Goal: Transaction & Acquisition: Purchase product/service

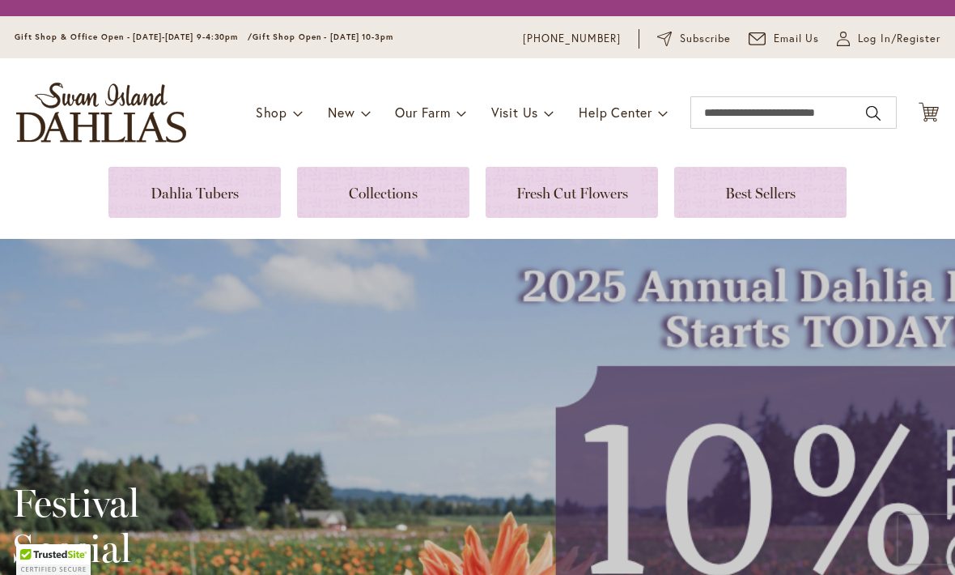
scroll to position [1, 0]
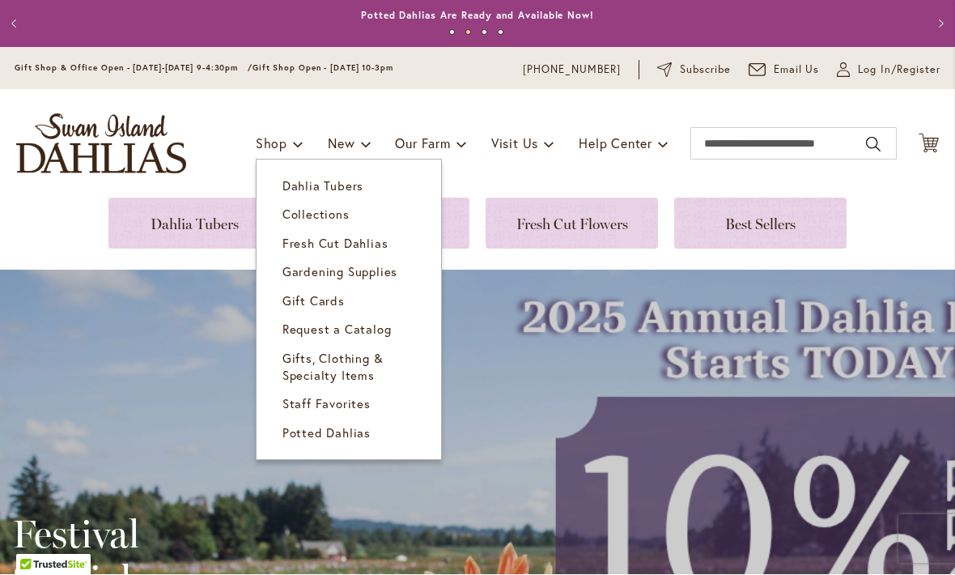
click at [344, 193] on link "Dahlia Tubers" at bounding box center [349, 186] width 185 height 28
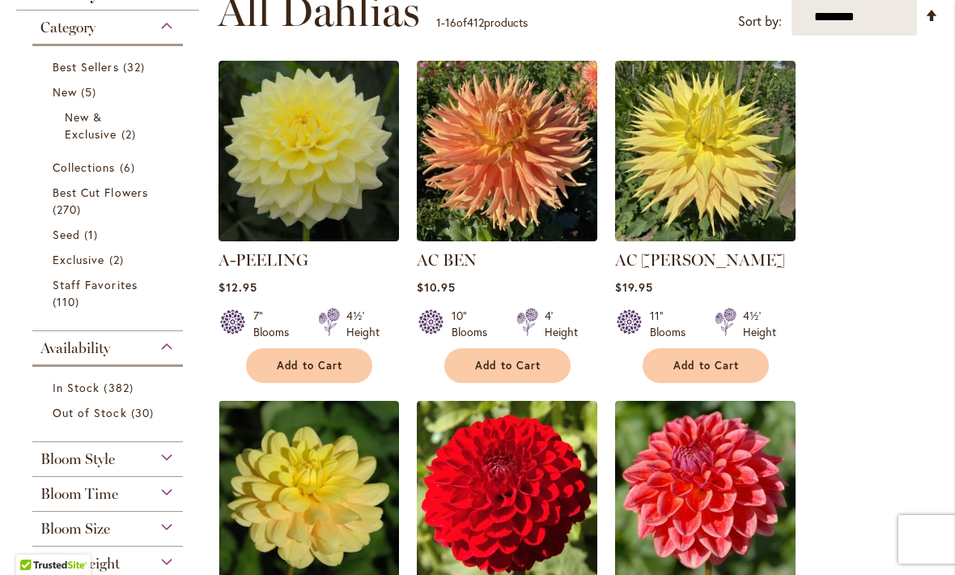
scroll to position [515, 0]
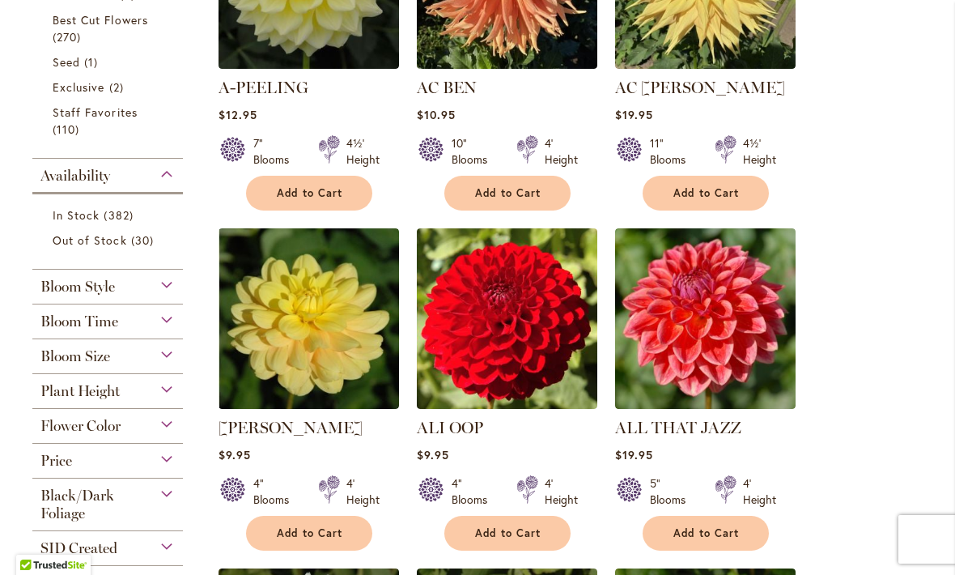
click at [169, 361] on div "Bloom Size" at bounding box center [107, 352] width 151 height 26
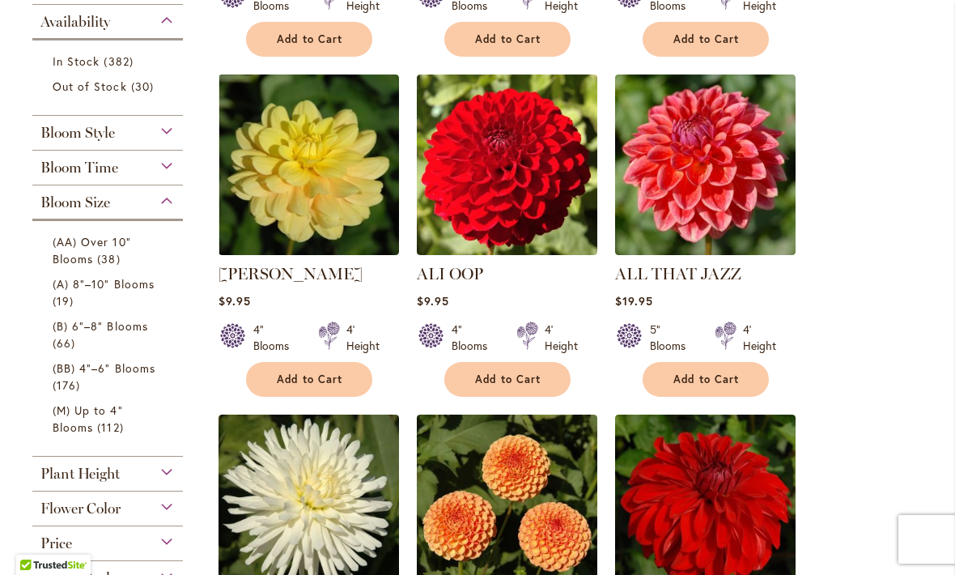
scroll to position [668, 0]
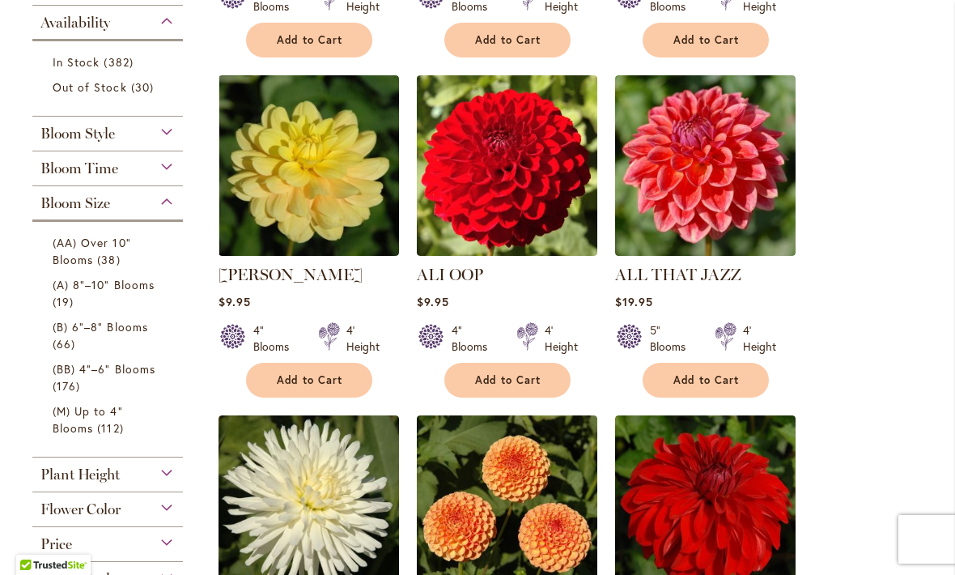
click at [125, 333] on span "(B) 6"–8" Blooms" at bounding box center [100, 326] width 95 height 15
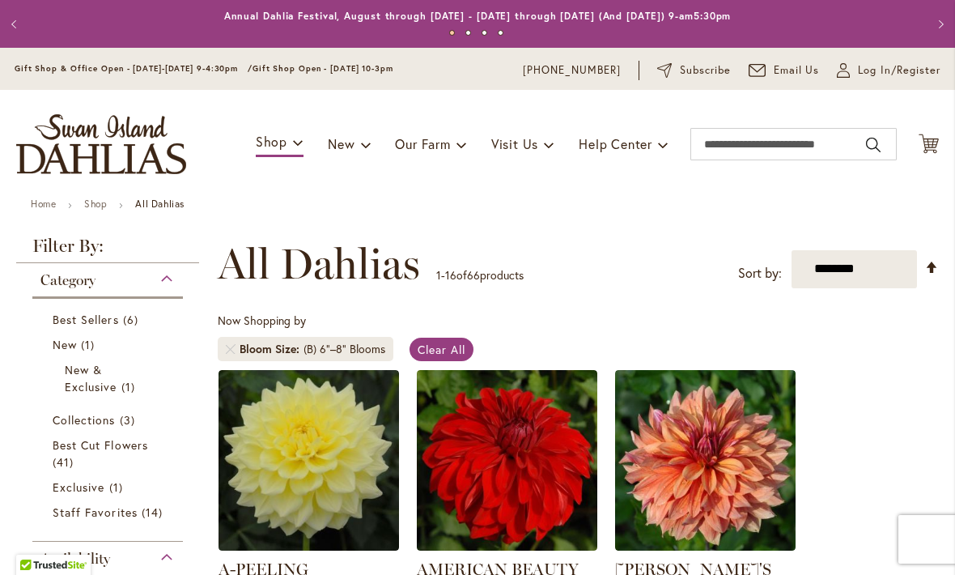
click at [901, 356] on div "Now Shopping by Bloom Size (B) 6"–8" Blooms Clear All" at bounding box center [578, 340] width 721 height 57
click at [901, 328] on div "Now Shopping by Bloom Size (B) 6"–8" Blooms Clear All" at bounding box center [578, 340] width 721 height 57
click at [741, 147] on input "Search" at bounding box center [793, 144] width 206 height 32
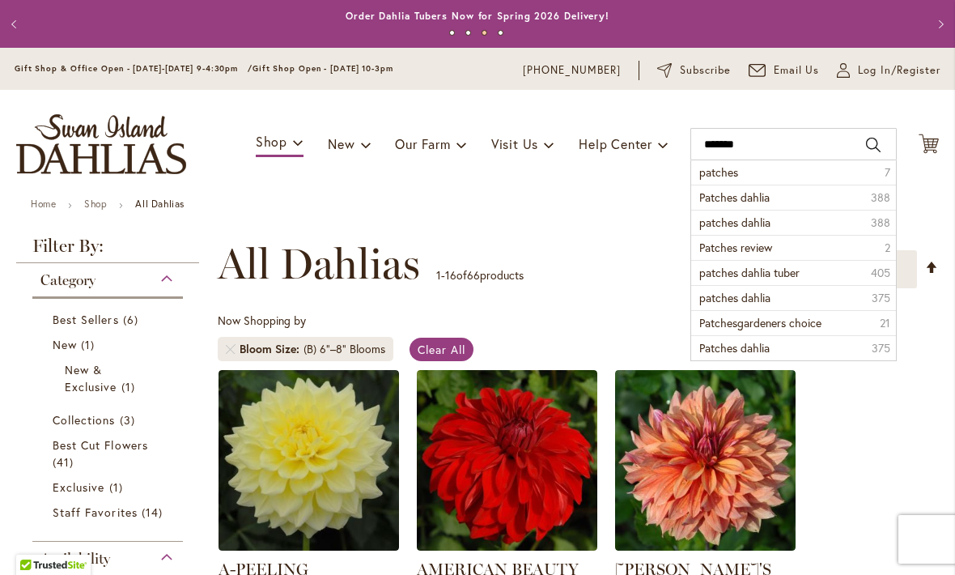
click at [795, 200] on li "Patches dahlia 388" at bounding box center [793, 197] width 205 height 25
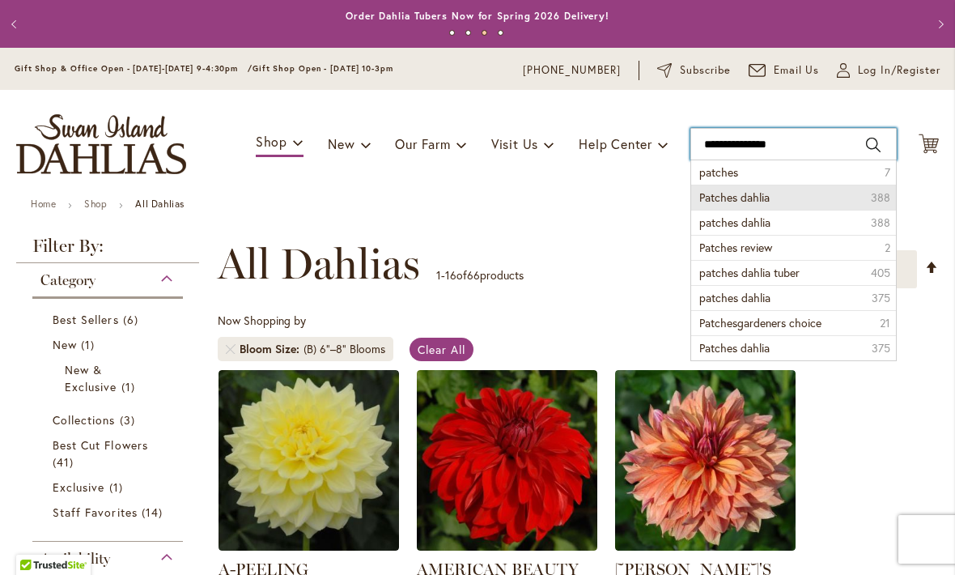
type input "**********"
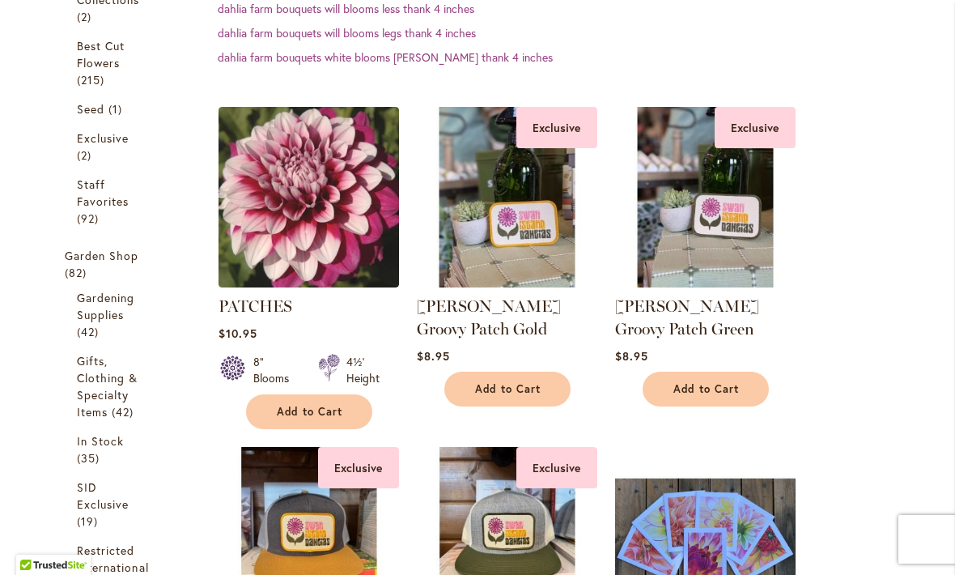
scroll to position [479, 0]
click at [330, 414] on span "Add to Cart" at bounding box center [310, 412] width 66 height 14
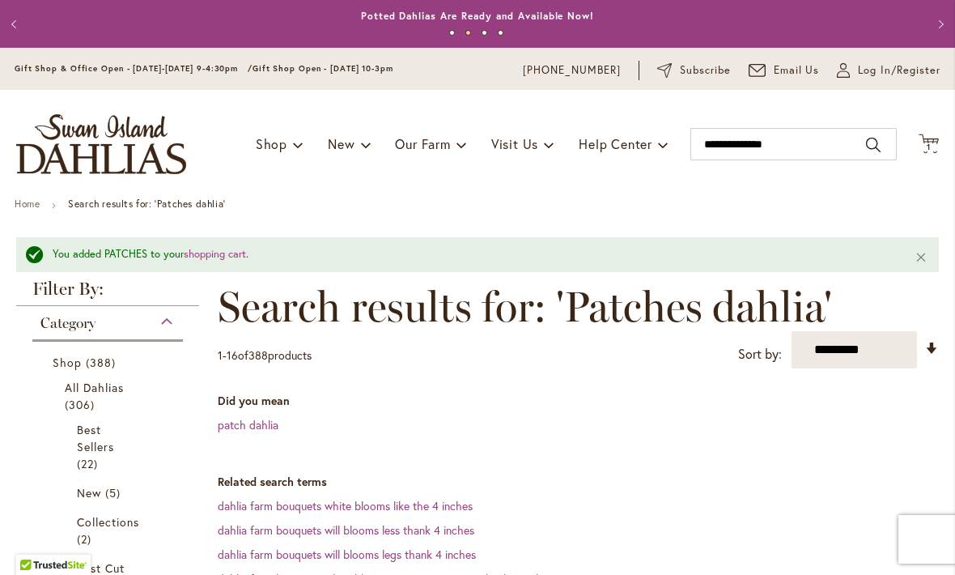
scroll to position [0, 0]
click at [739, 155] on input "**********" at bounding box center [793, 144] width 206 height 32
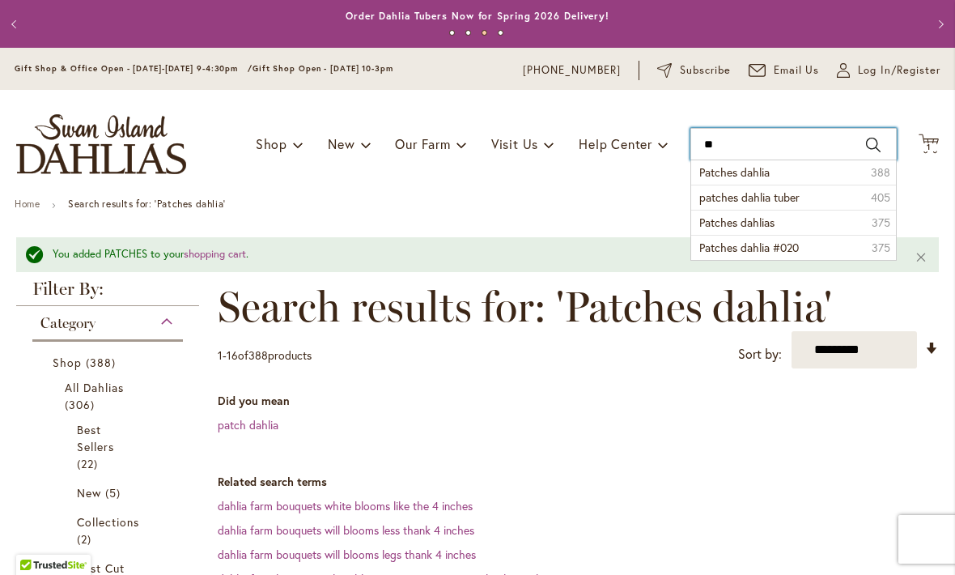
type input "*"
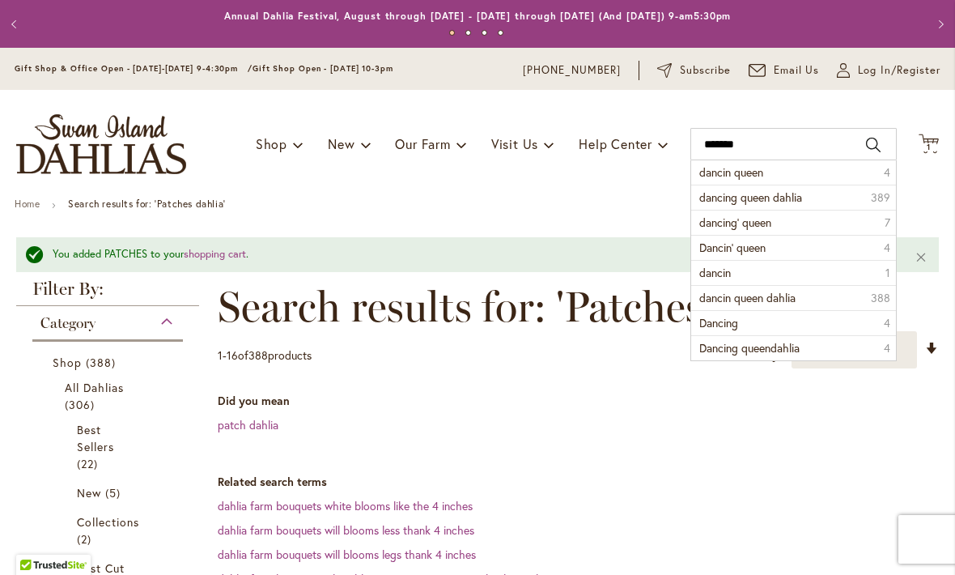
click at [796, 204] on span "dancing queen dahlia" at bounding box center [750, 196] width 103 height 15
type input "**********"
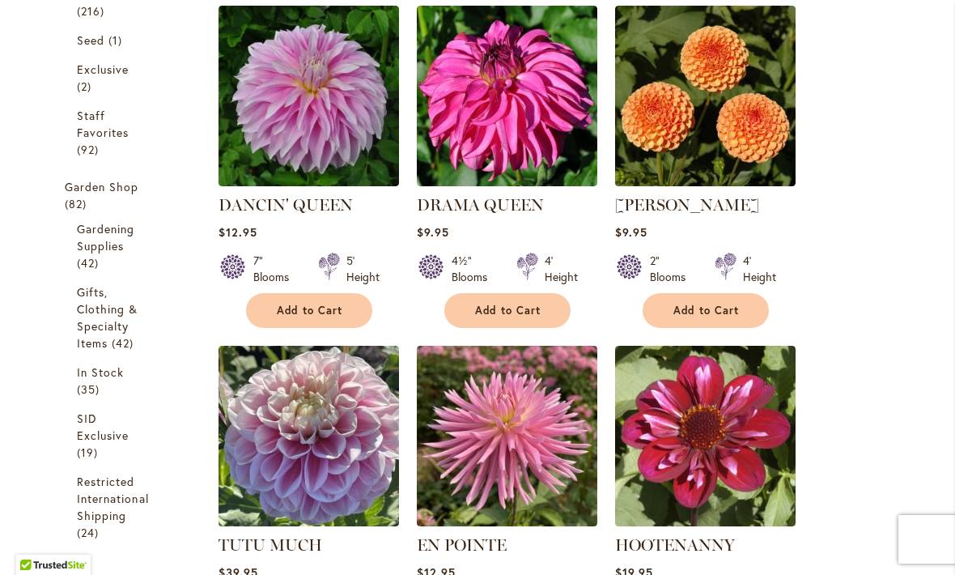
scroll to position [469, 0]
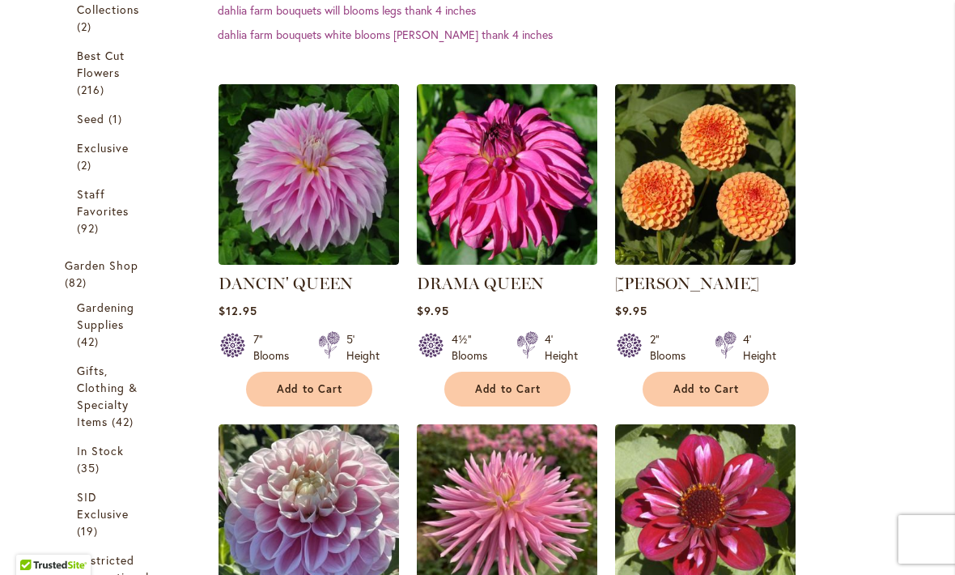
click at [325, 392] on span "Add to Cart" at bounding box center [310, 389] width 66 height 14
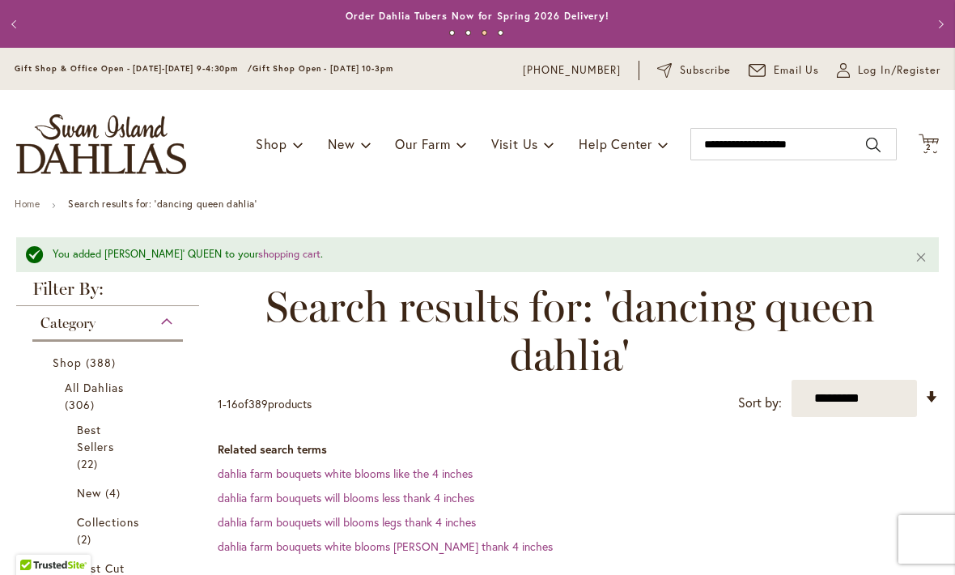
scroll to position [0, 0]
click at [726, 138] on input "**********" at bounding box center [793, 144] width 206 height 32
click at [825, 146] on input "**********" at bounding box center [793, 144] width 206 height 32
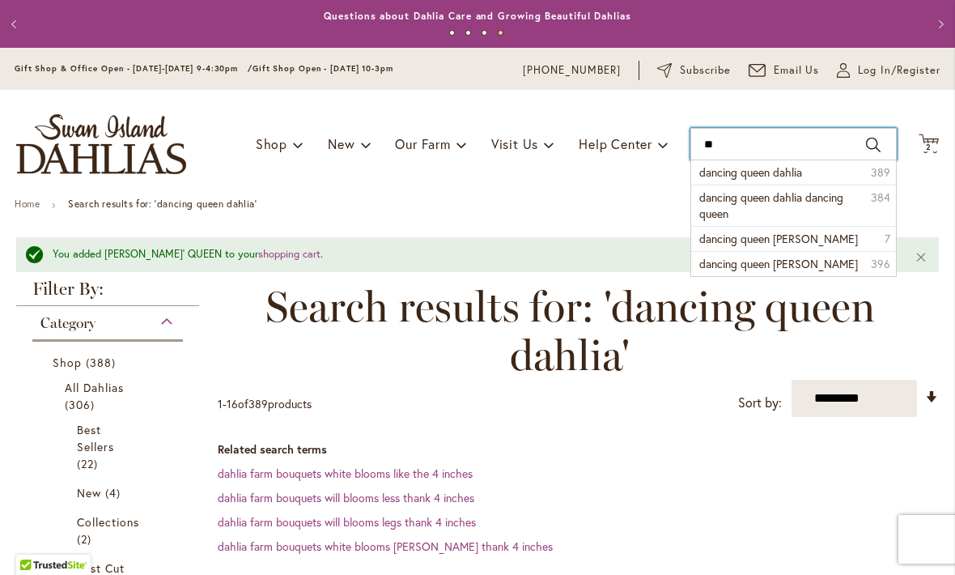
type input "*"
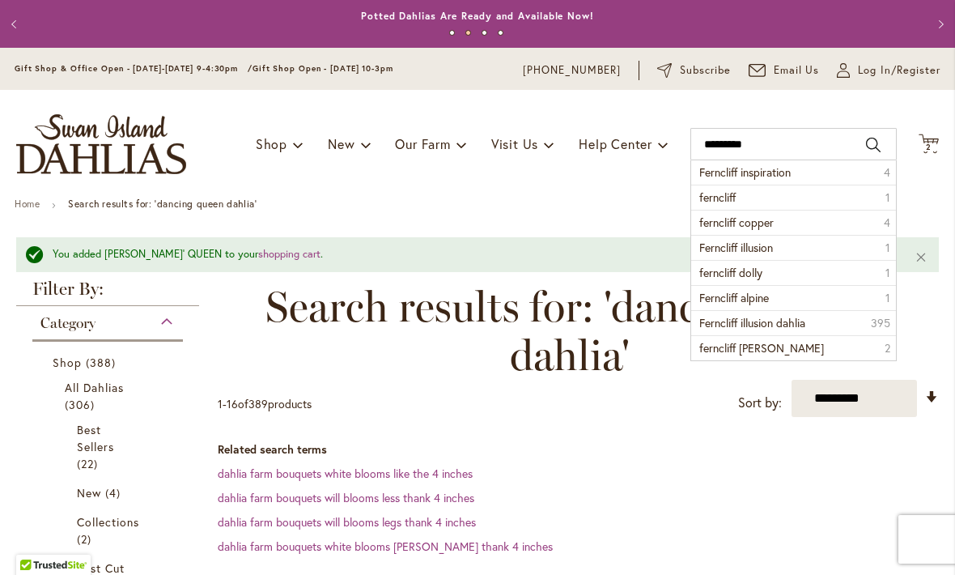
click at [789, 172] on span "Ferncliff inspiration" at bounding box center [744, 171] width 91 height 15
type input "**********"
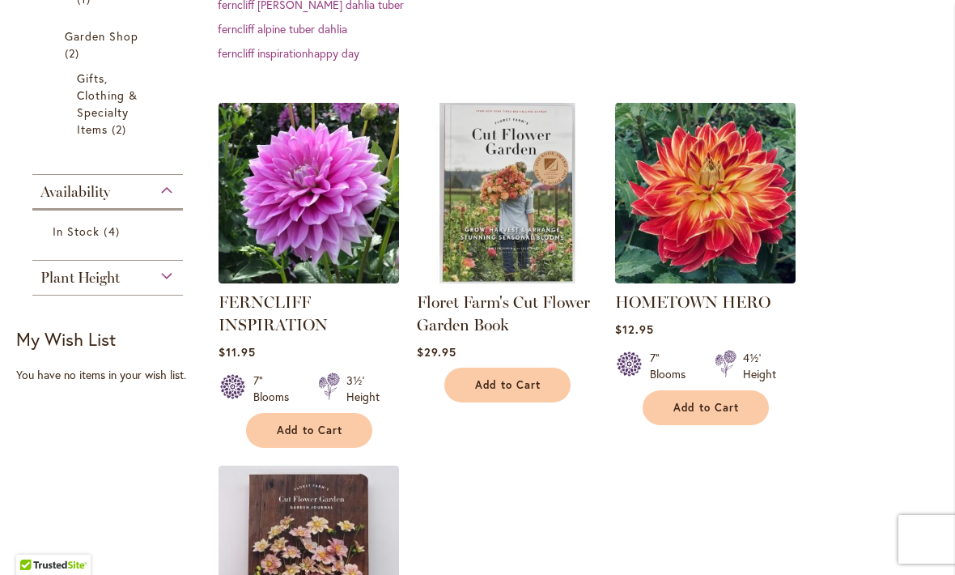
scroll to position [452, 0]
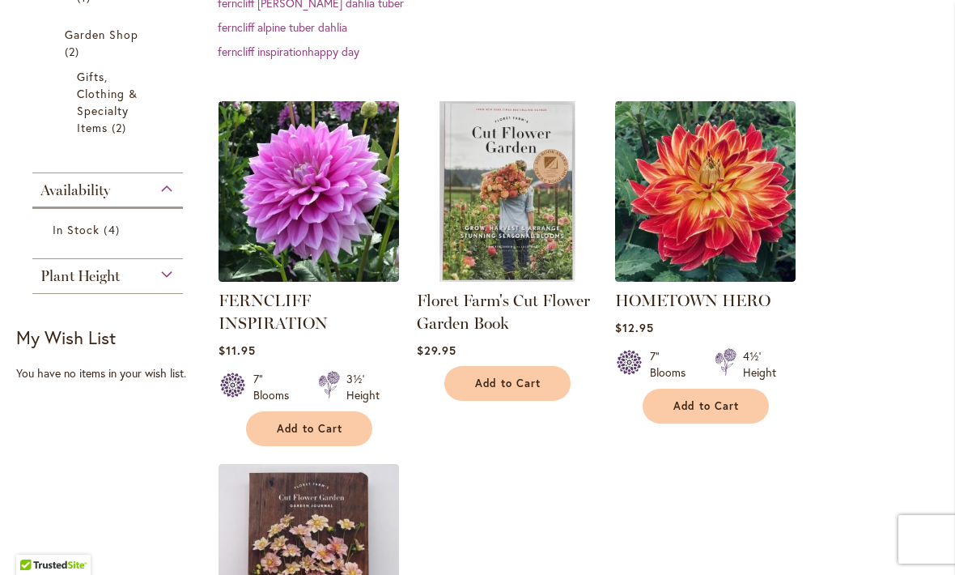
click at [338, 422] on span "Add to Cart" at bounding box center [310, 429] width 66 height 14
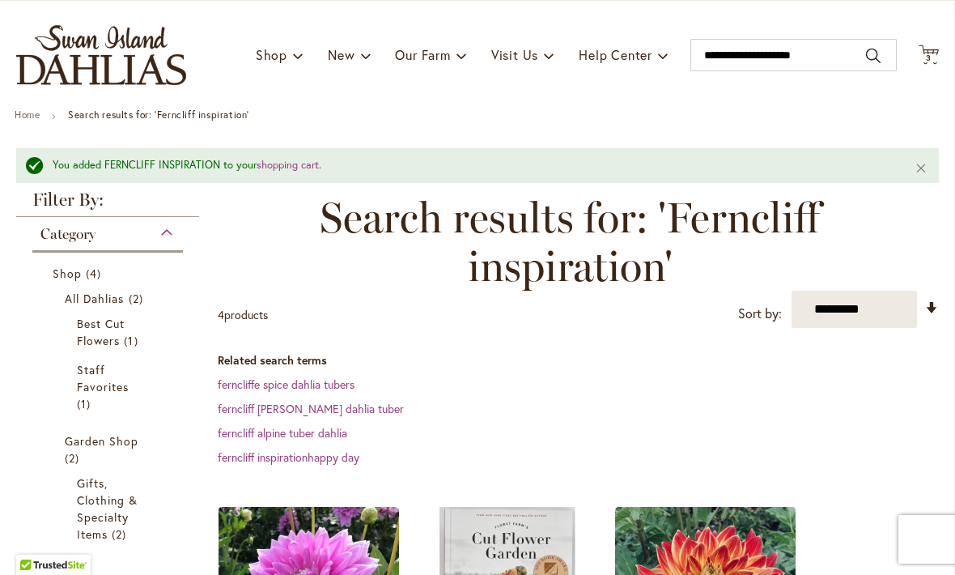
scroll to position [28, 0]
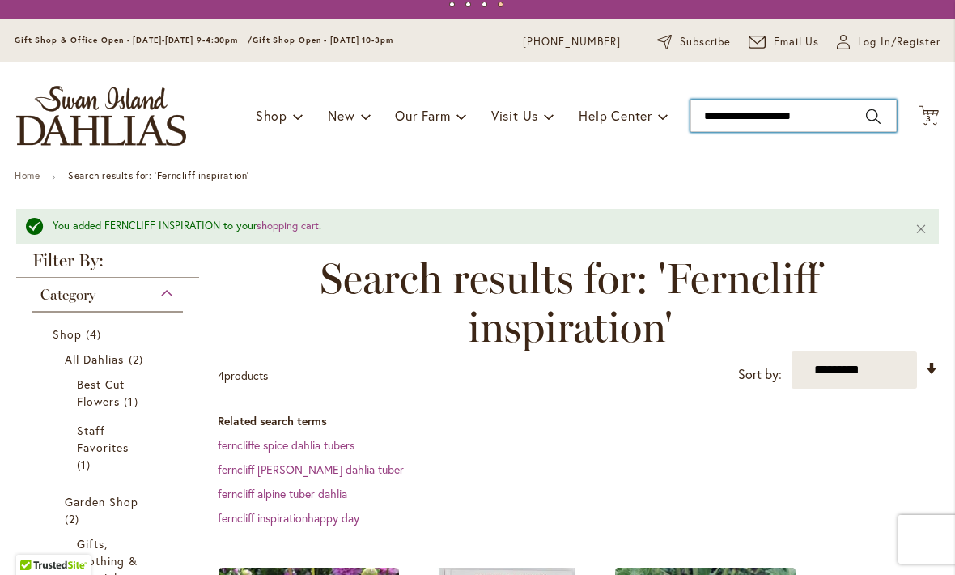
click at [821, 114] on input "**********" at bounding box center [793, 116] width 206 height 32
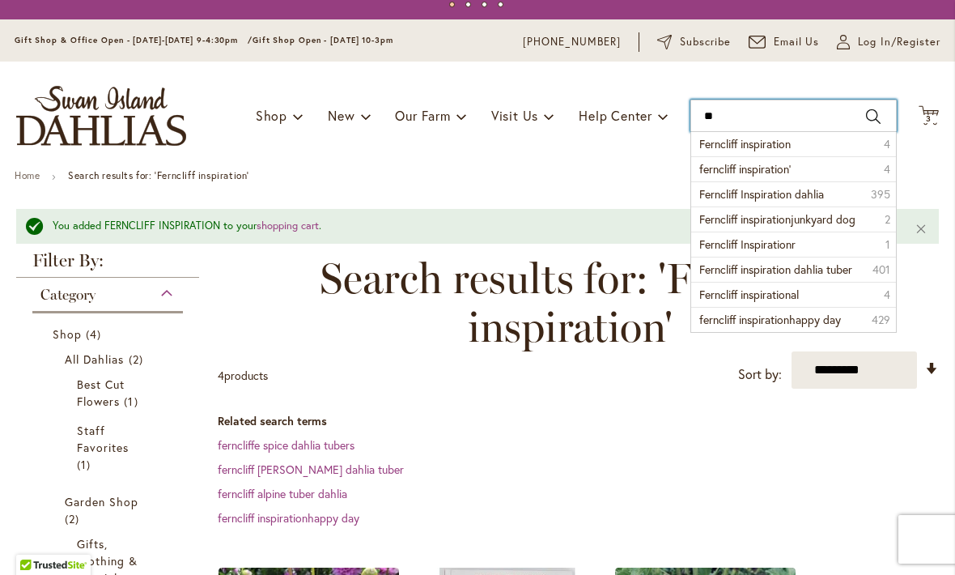
type input "*"
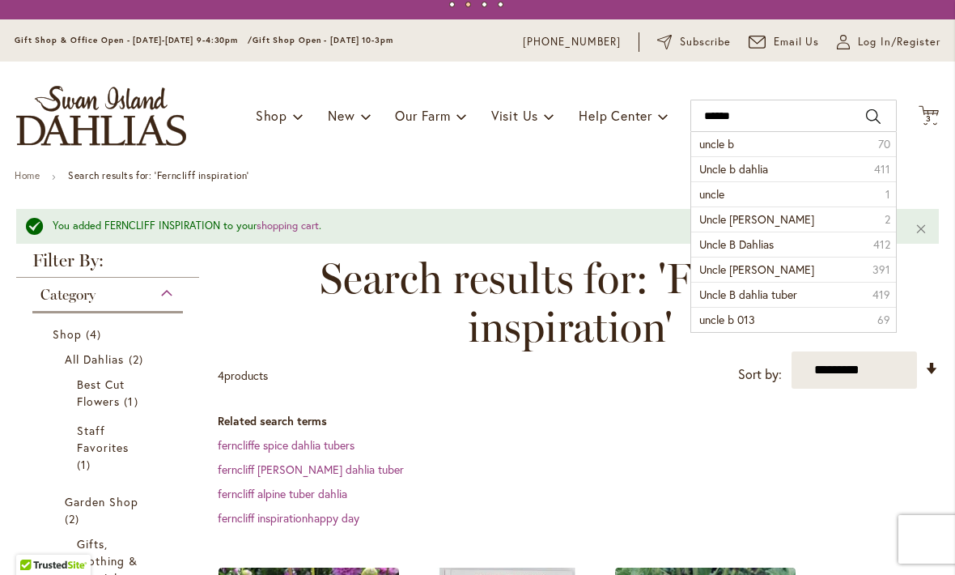
click at [775, 174] on li "Uncle b dahlia 411" at bounding box center [793, 168] width 205 height 25
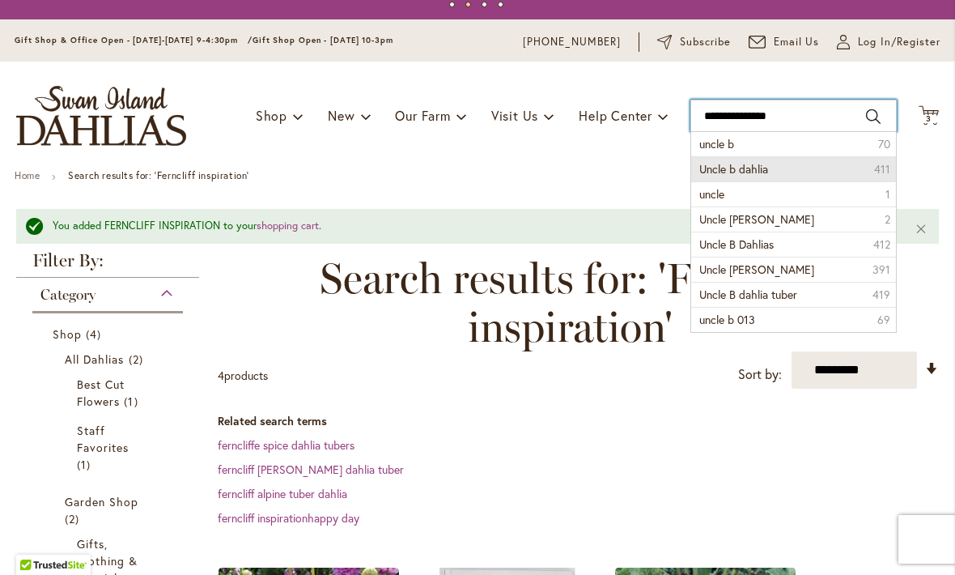
type input "**********"
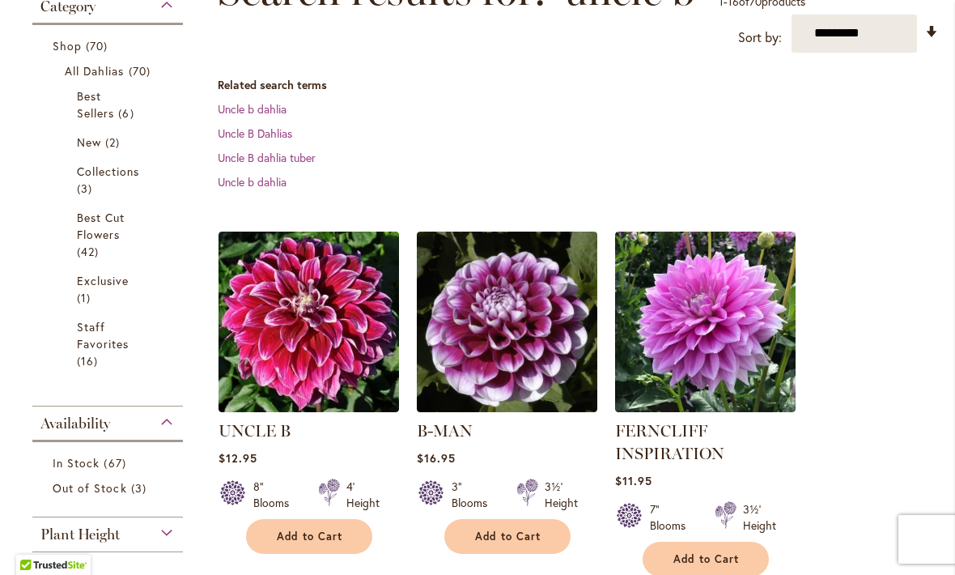
scroll to position [352, 0]
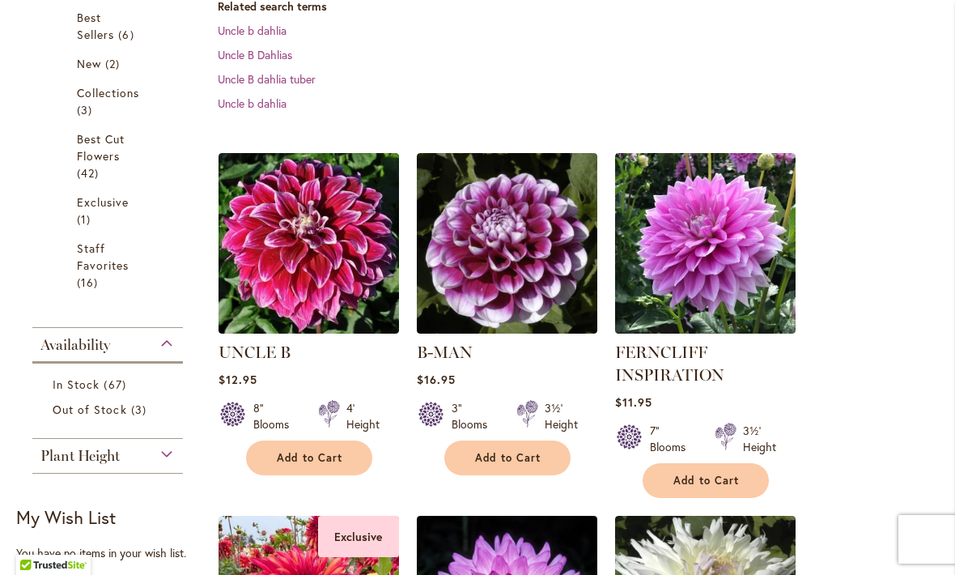
click at [334, 308] on img at bounding box center [308, 243] width 180 height 180
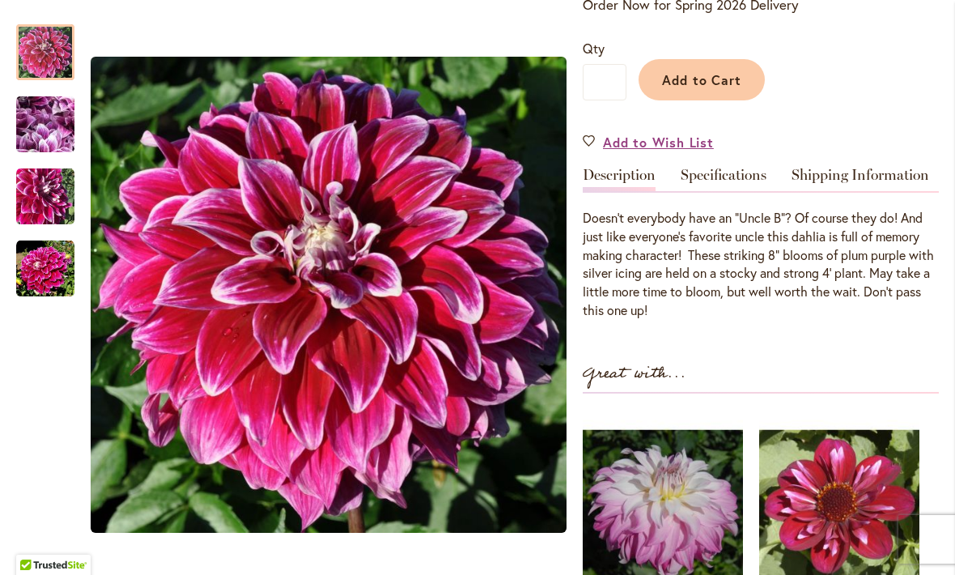
scroll to position [357, 0]
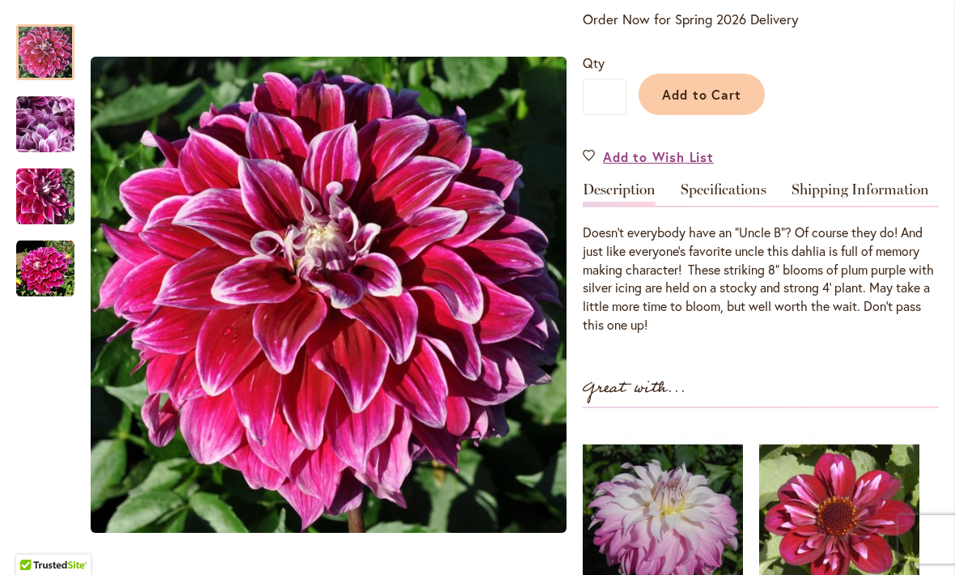
click at [731, 91] on span "Add to Cart" at bounding box center [702, 94] width 80 height 17
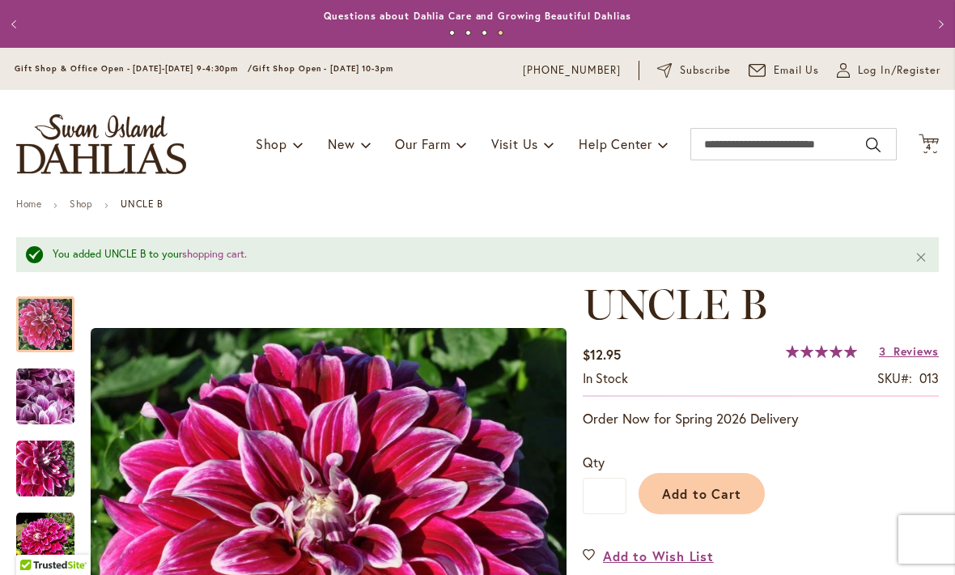
scroll to position [0, 0]
click at [740, 145] on input "Search" at bounding box center [793, 144] width 206 height 32
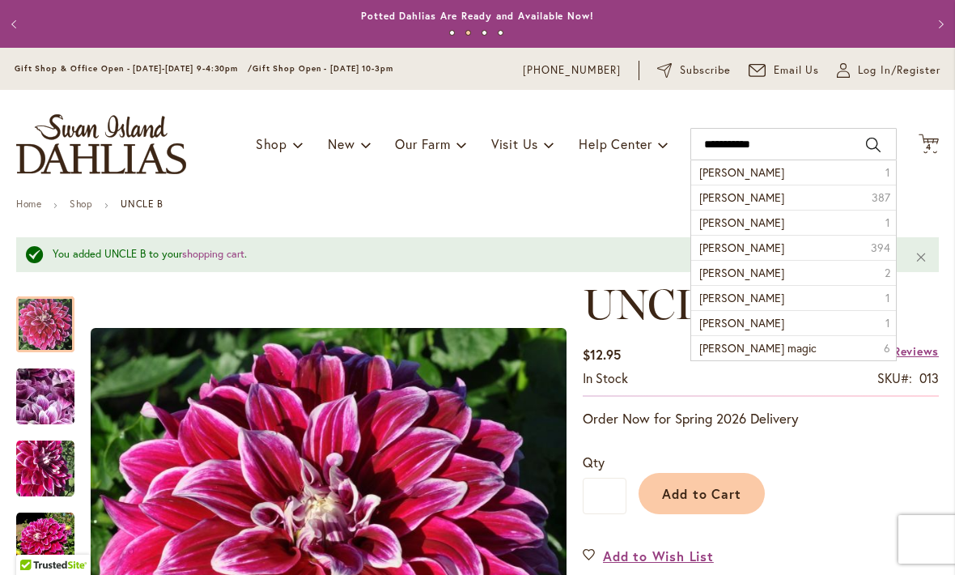
click at [784, 199] on span "[PERSON_NAME]" at bounding box center [741, 196] width 85 height 15
type input "**********"
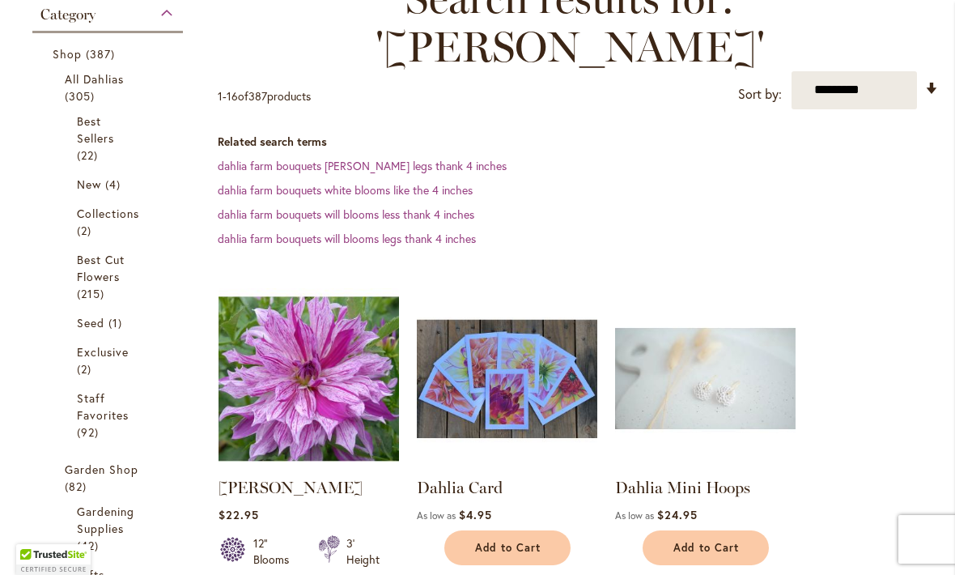
scroll to position [265, 0]
click at [354, 378] on img at bounding box center [308, 378] width 180 height 180
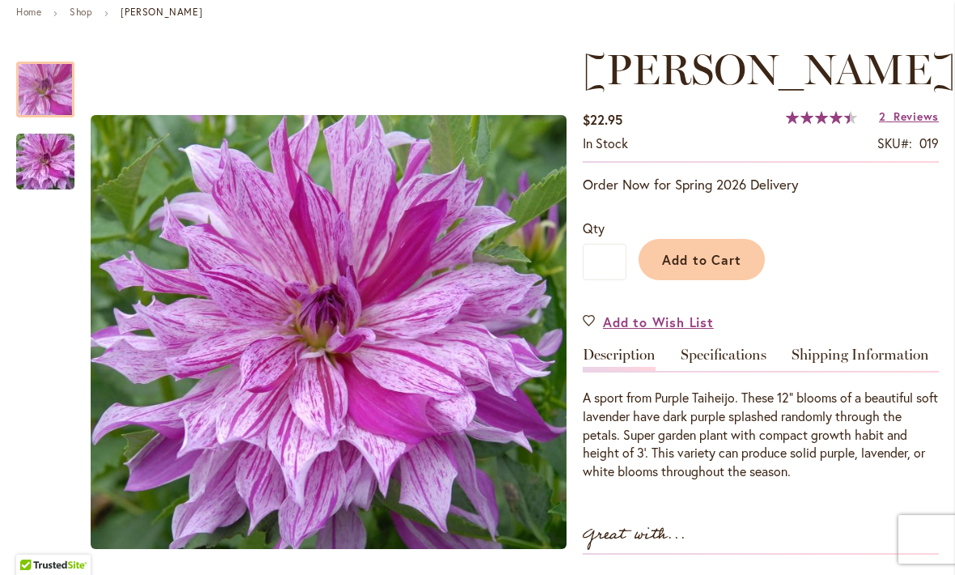
scroll to position [178, 0]
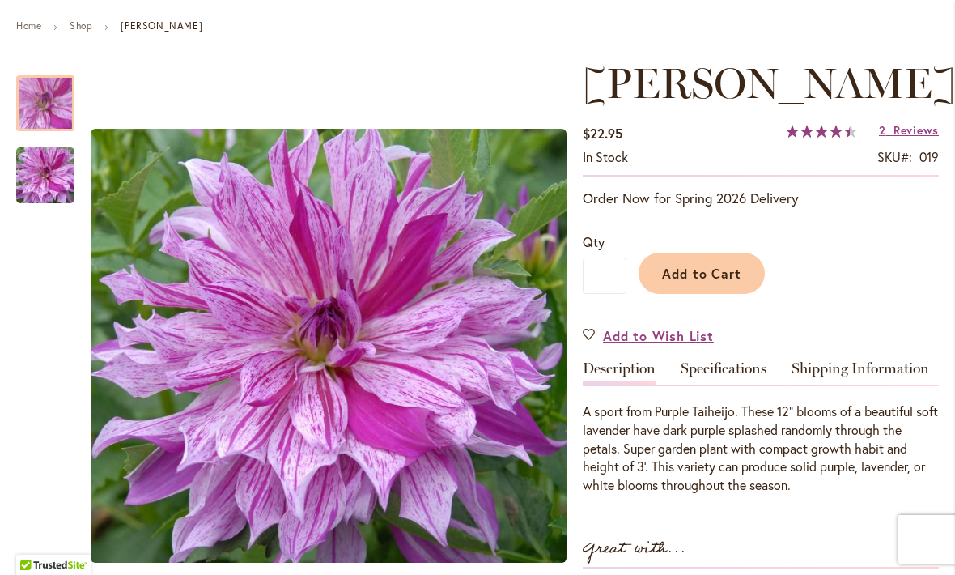
click at [712, 282] on span "Add to Cart" at bounding box center [702, 273] width 80 height 17
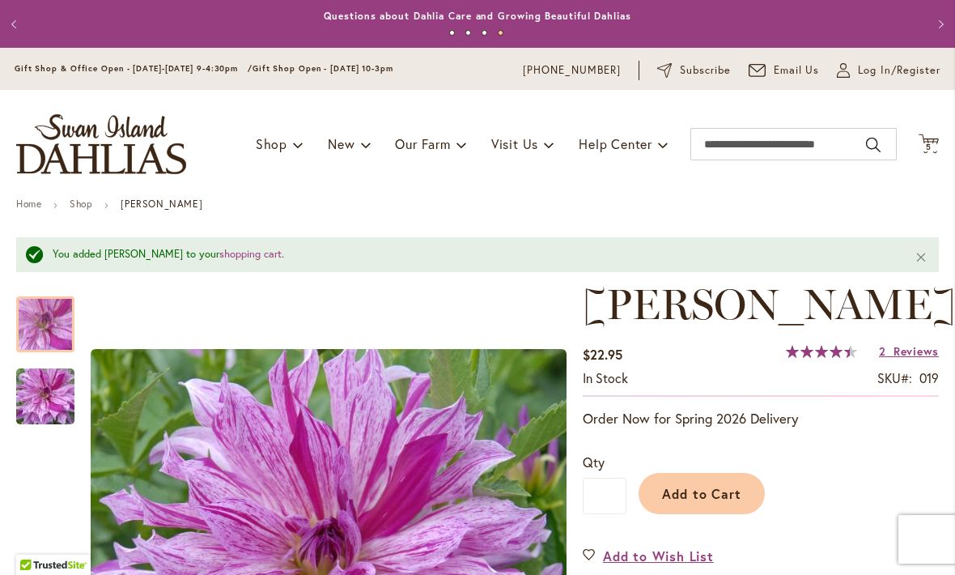
scroll to position [0, 0]
